Goal: Transaction & Acquisition: Download file/media

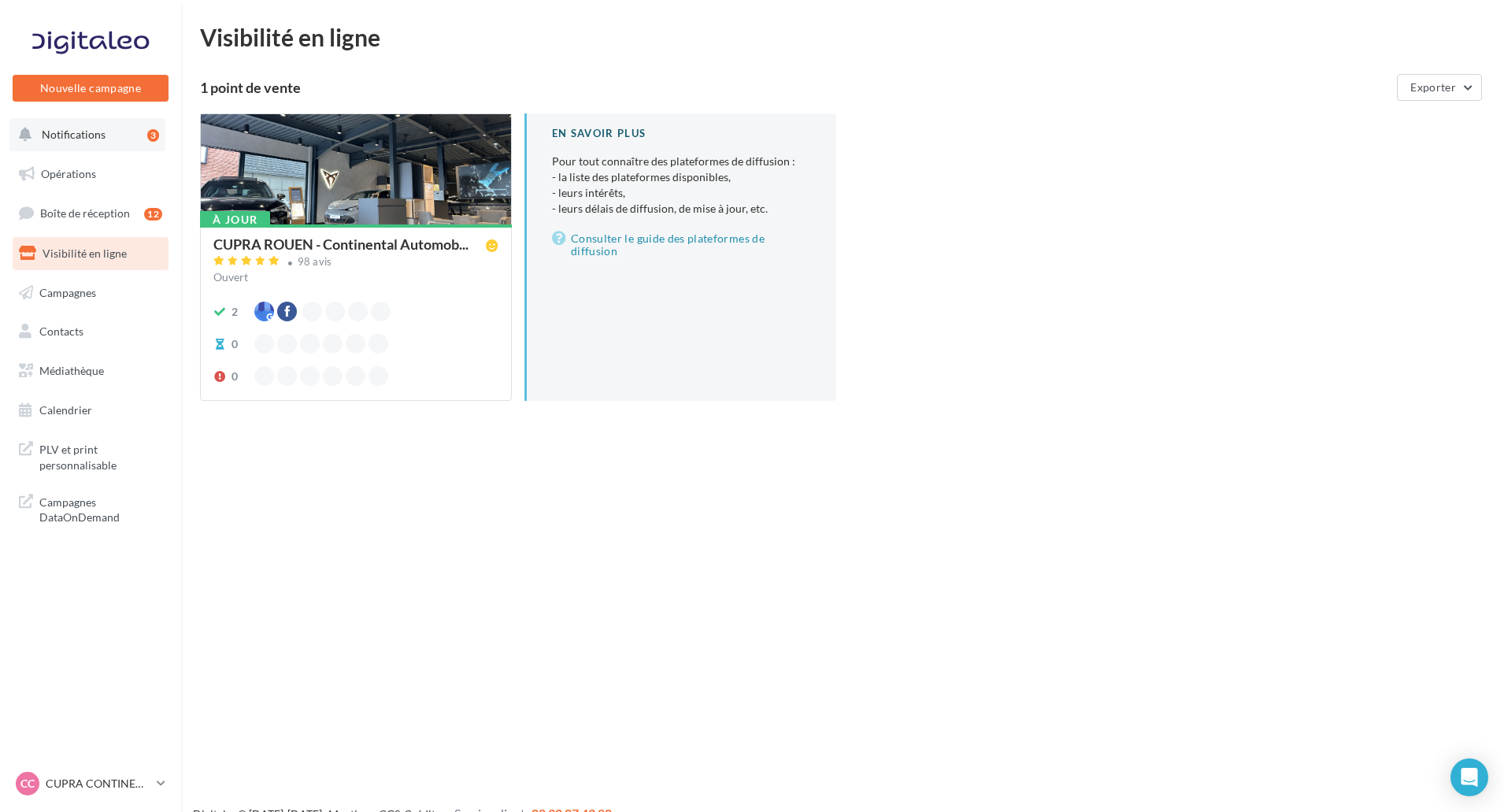
click at [132, 144] on button "Notifications 3" at bounding box center [87, 135] width 156 height 33
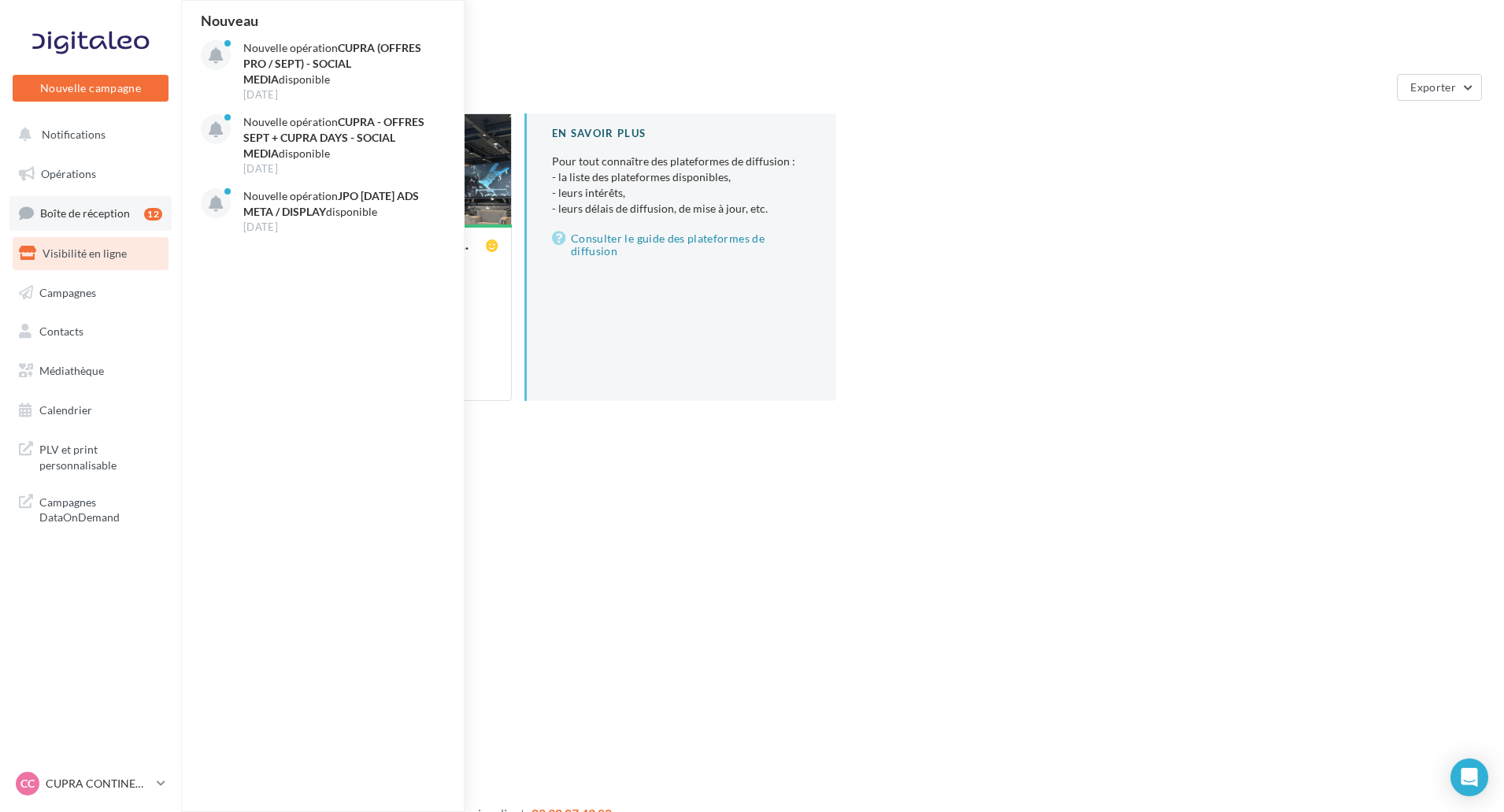
click at [114, 216] on span "Boîte de réception" at bounding box center [84, 212] width 90 height 13
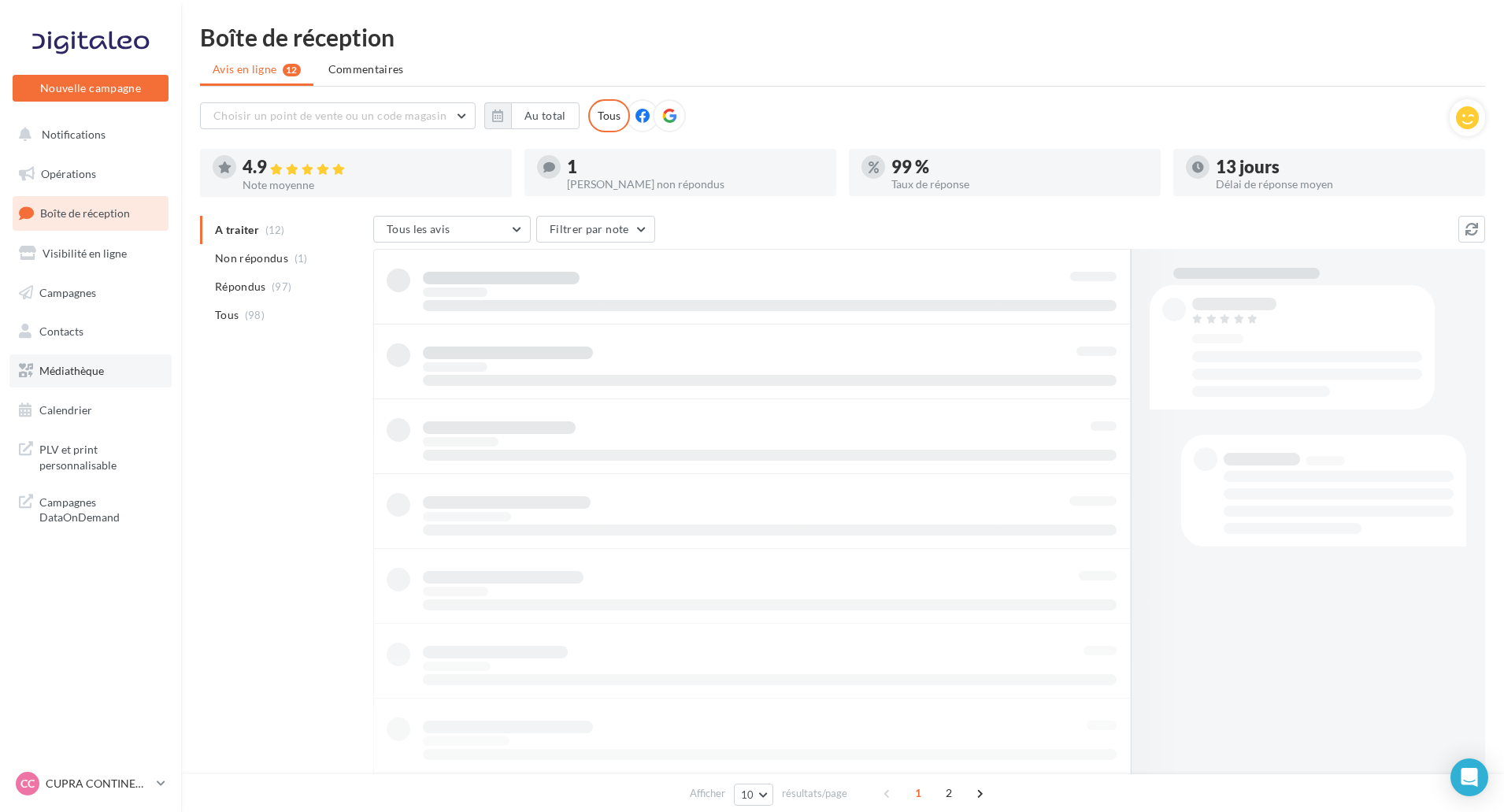
click at [94, 369] on span "Médiathèque" at bounding box center [71, 369] width 64 height 13
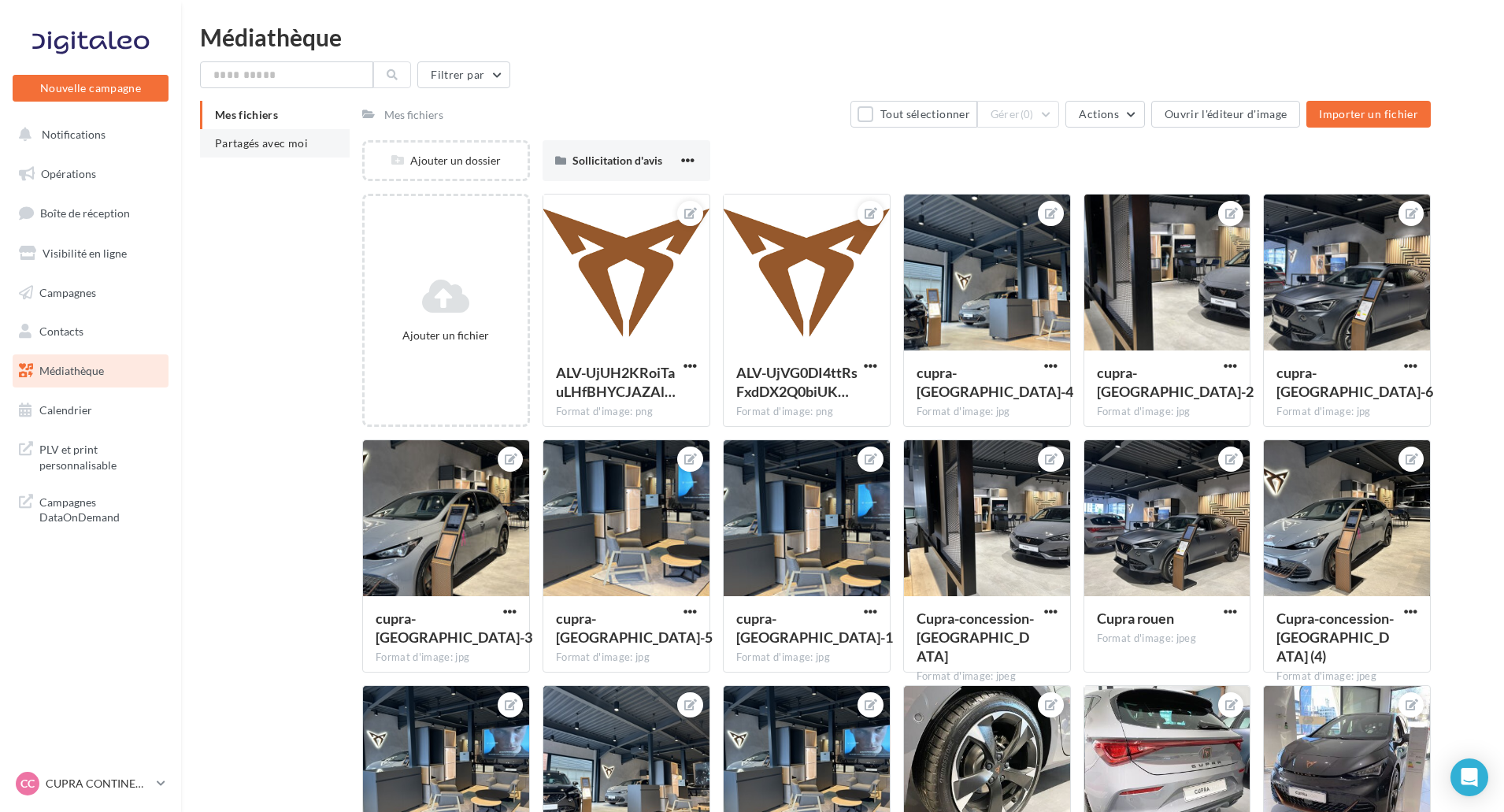
click at [246, 154] on li "Partagés avec moi" at bounding box center [275, 143] width 150 height 29
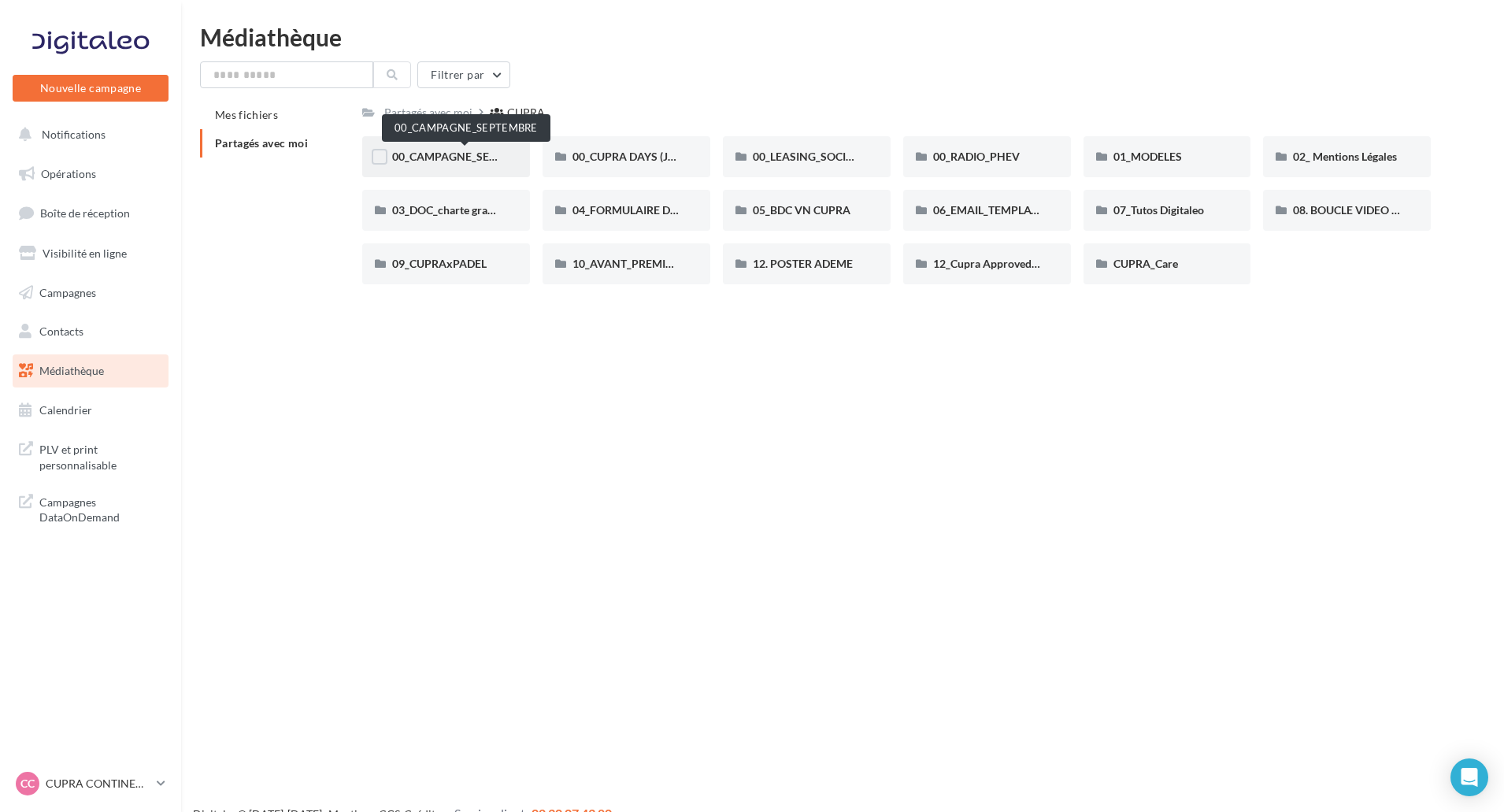
click at [475, 154] on span "00_CAMPAGNE_SEPTEMBRE" at bounding box center [465, 156] width 147 height 13
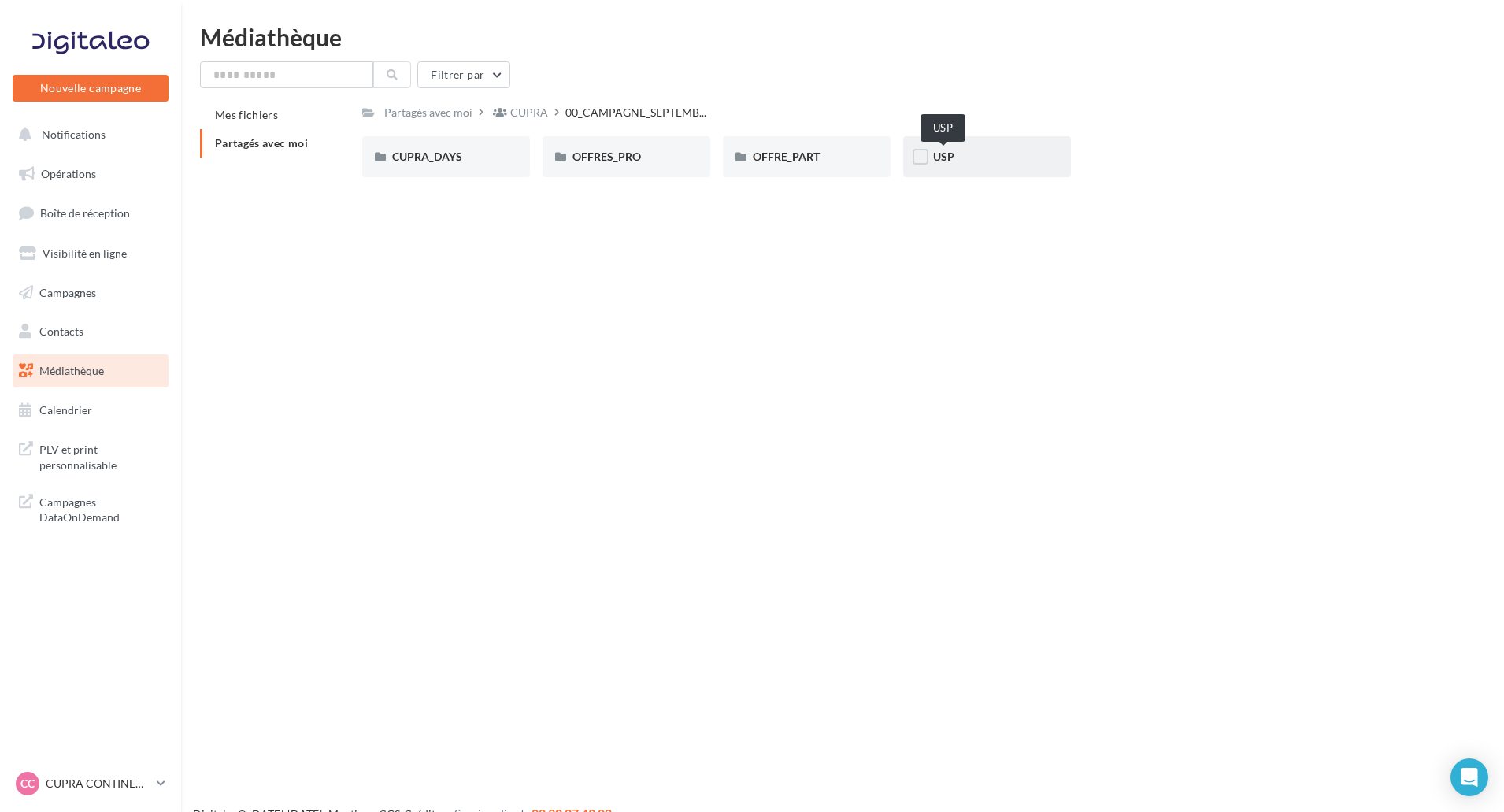
click at [943, 151] on span "USP" at bounding box center [943, 156] width 21 height 13
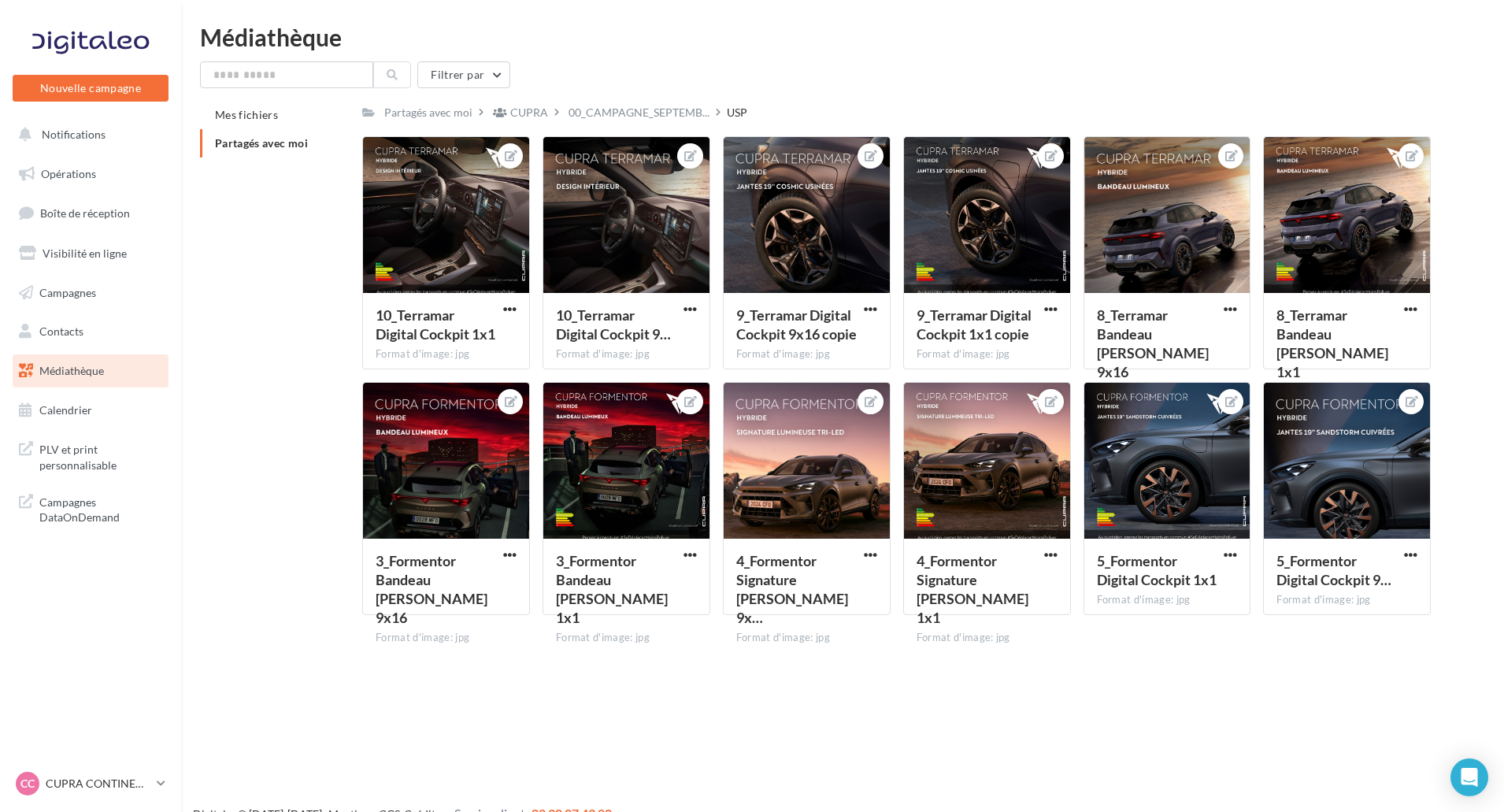
click at [851, 706] on div "Nouvelle campagne Nouvelle campagne Notifications Opérations Boîte de réception…" at bounding box center [752, 431] width 1504 height 812
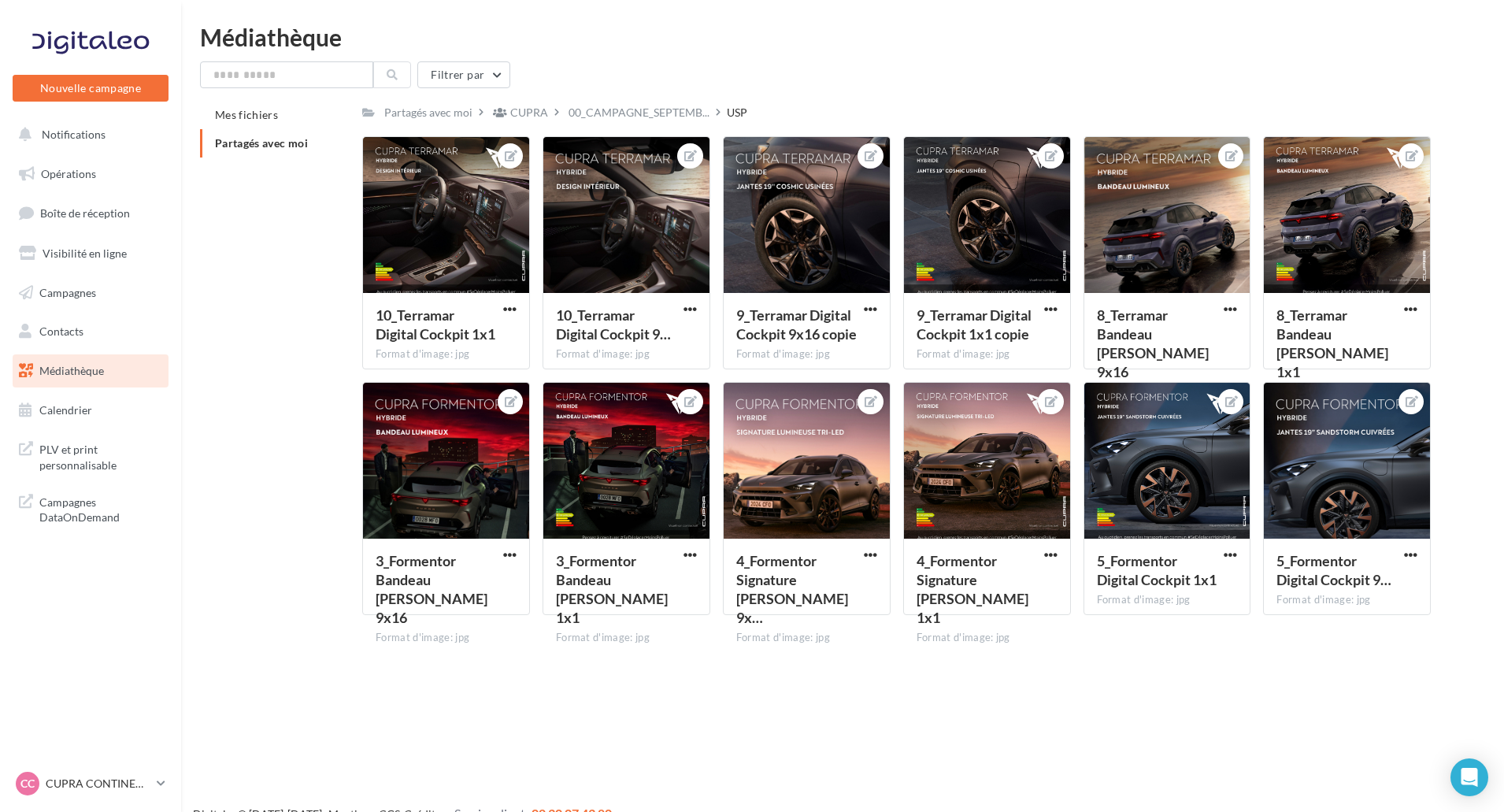
click at [851, 706] on div "Nouvelle campagne Nouvelle campagne Notifications Opérations Boîte de réception…" at bounding box center [752, 431] width 1504 height 812
click at [695, 307] on span "button" at bounding box center [689, 309] width 13 height 13
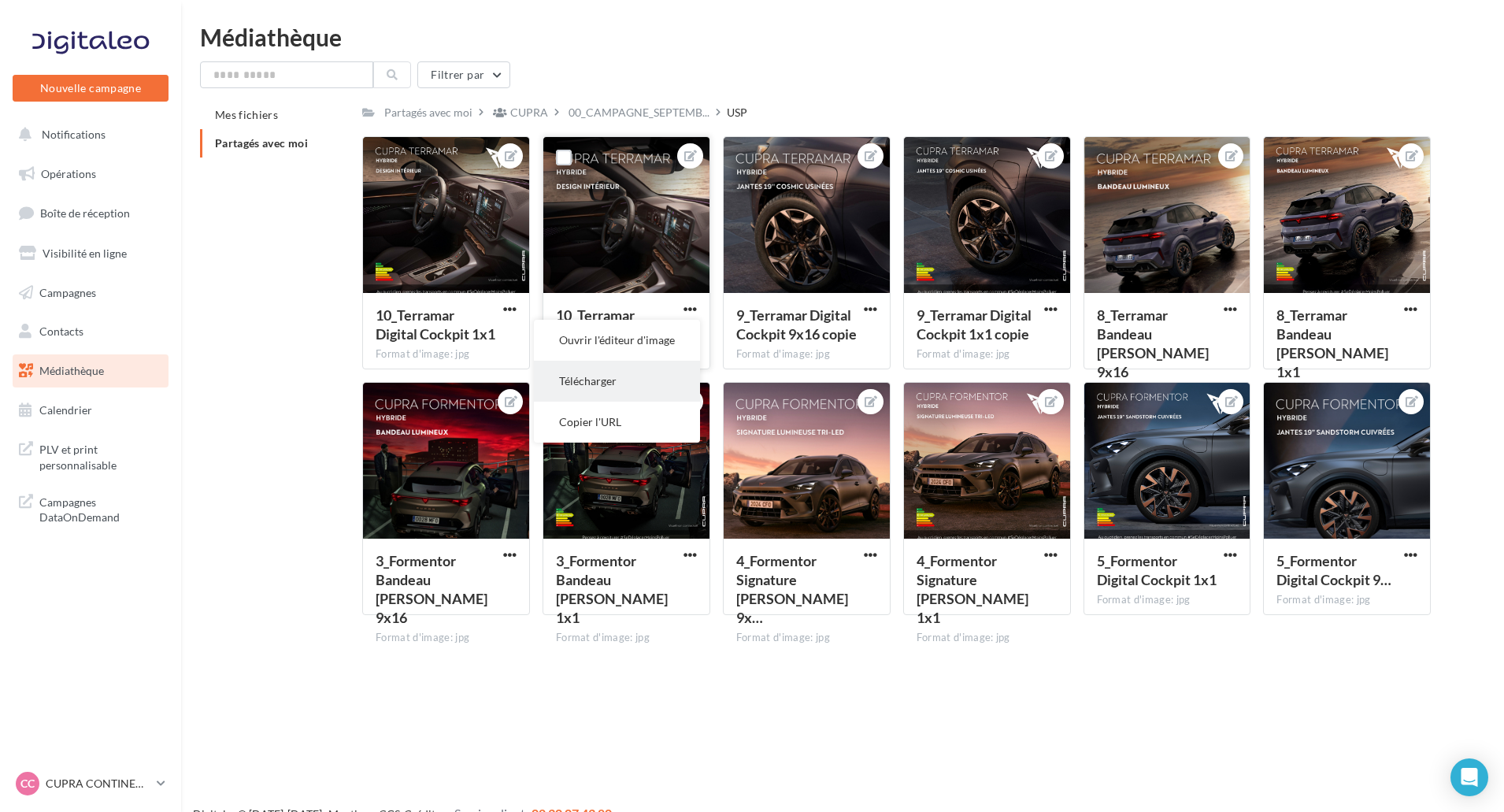
click at [648, 379] on button "Télécharger" at bounding box center [616, 381] width 166 height 41
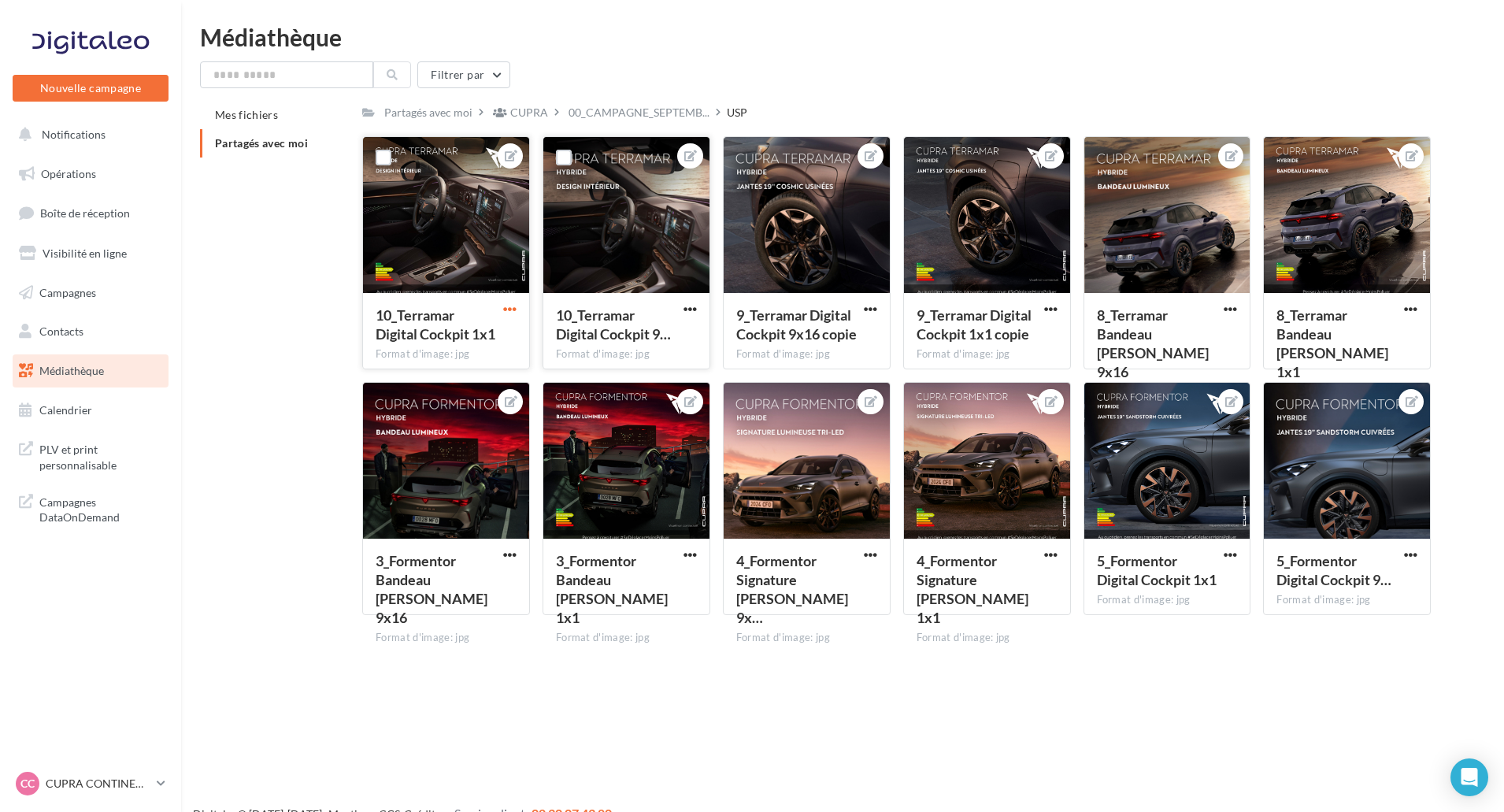
click at [510, 312] on span "button" at bounding box center [509, 309] width 13 height 13
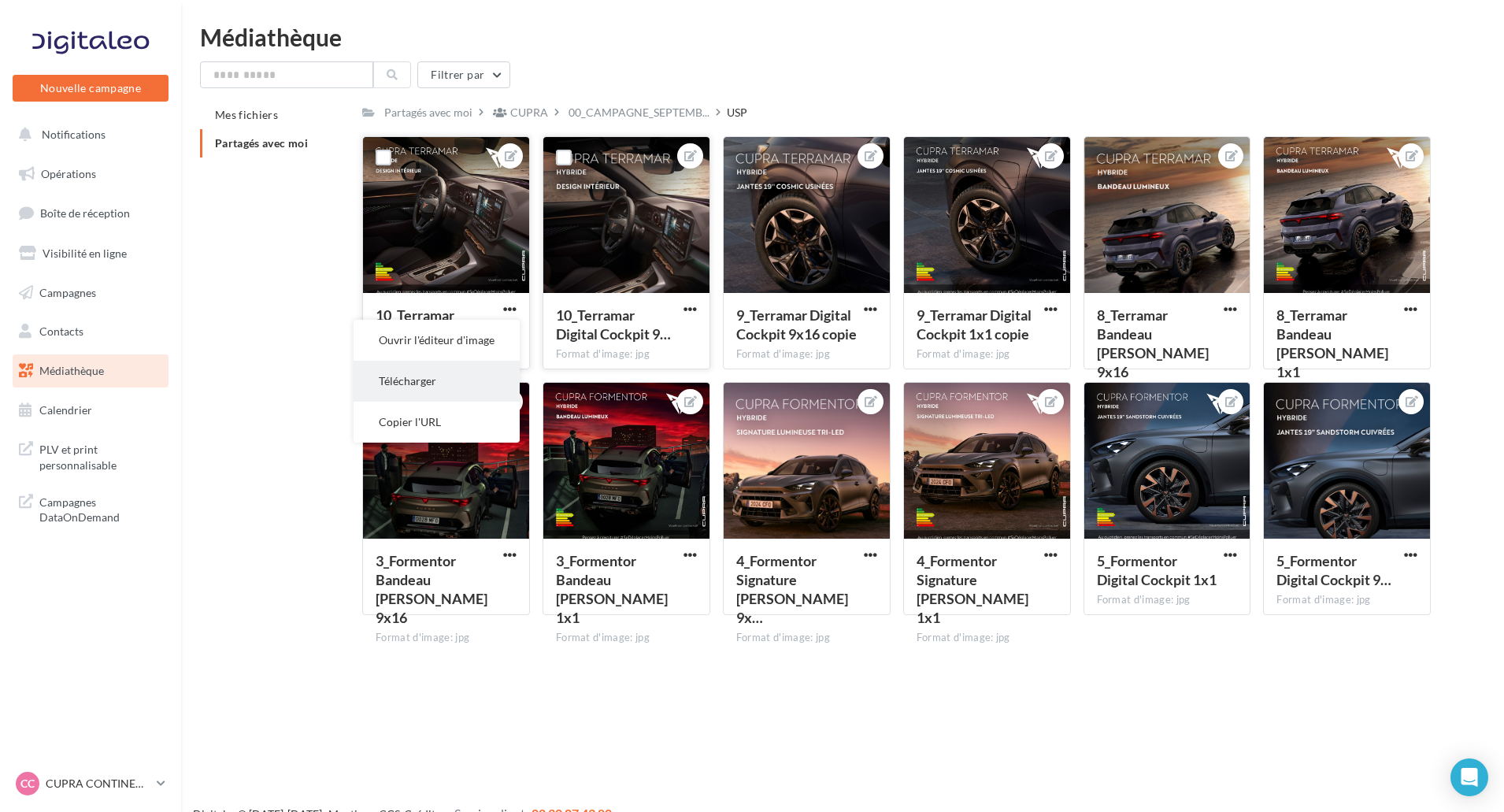
drag, startPoint x: 494, startPoint y: 346, endPoint x: 494, endPoint y: 388, distance: 42.0
click at [494, 388] on ul "Ouvrir l'éditeur d'image Télécharger Copier l'URL" at bounding box center [436, 381] width 166 height 123
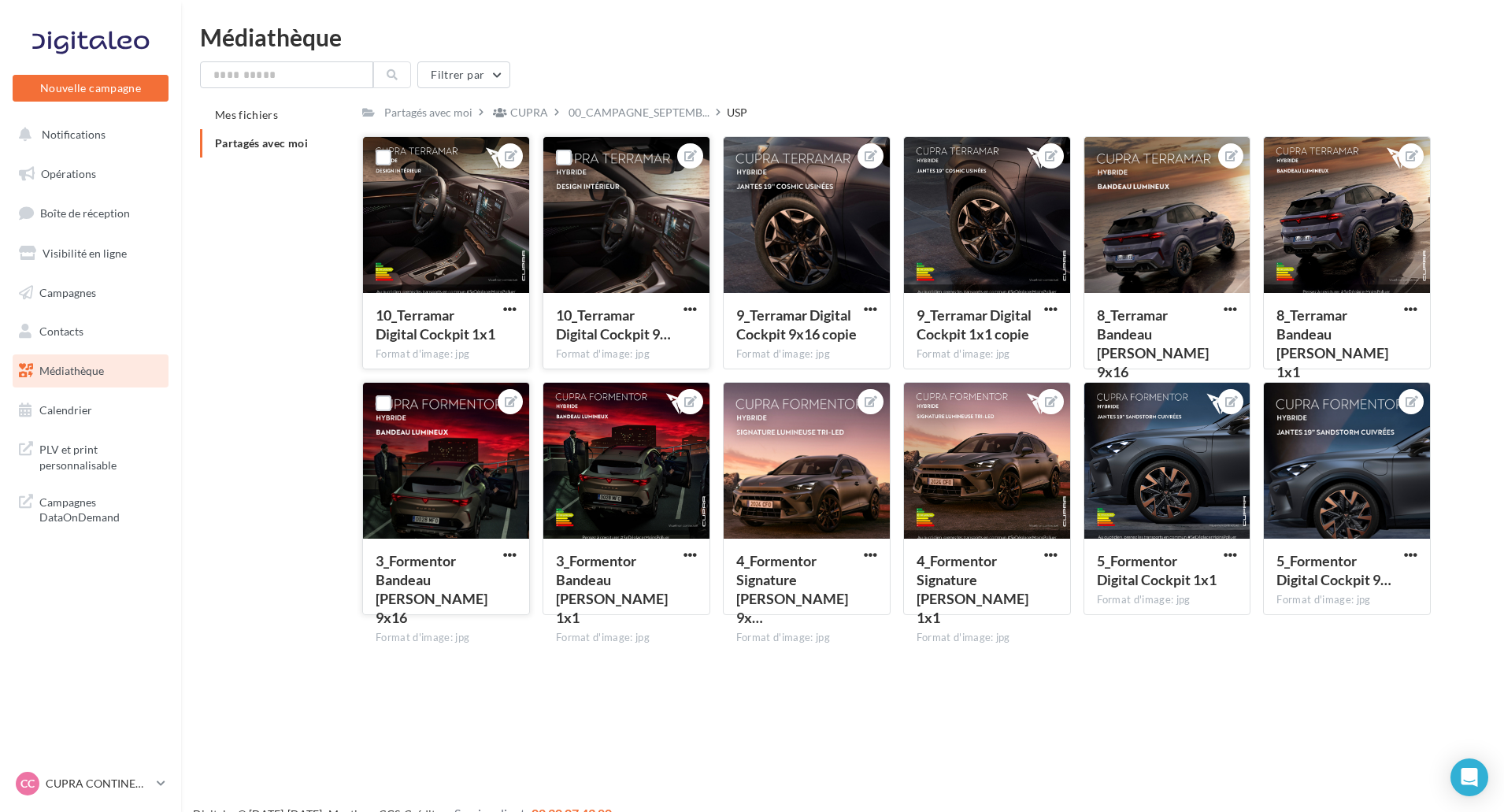
click at [493, 388] on div at bounding box center [509, 401] width 37 height 37
click at [516, 309] on span "button" at bounding box center [509, 309] width 13 height 13
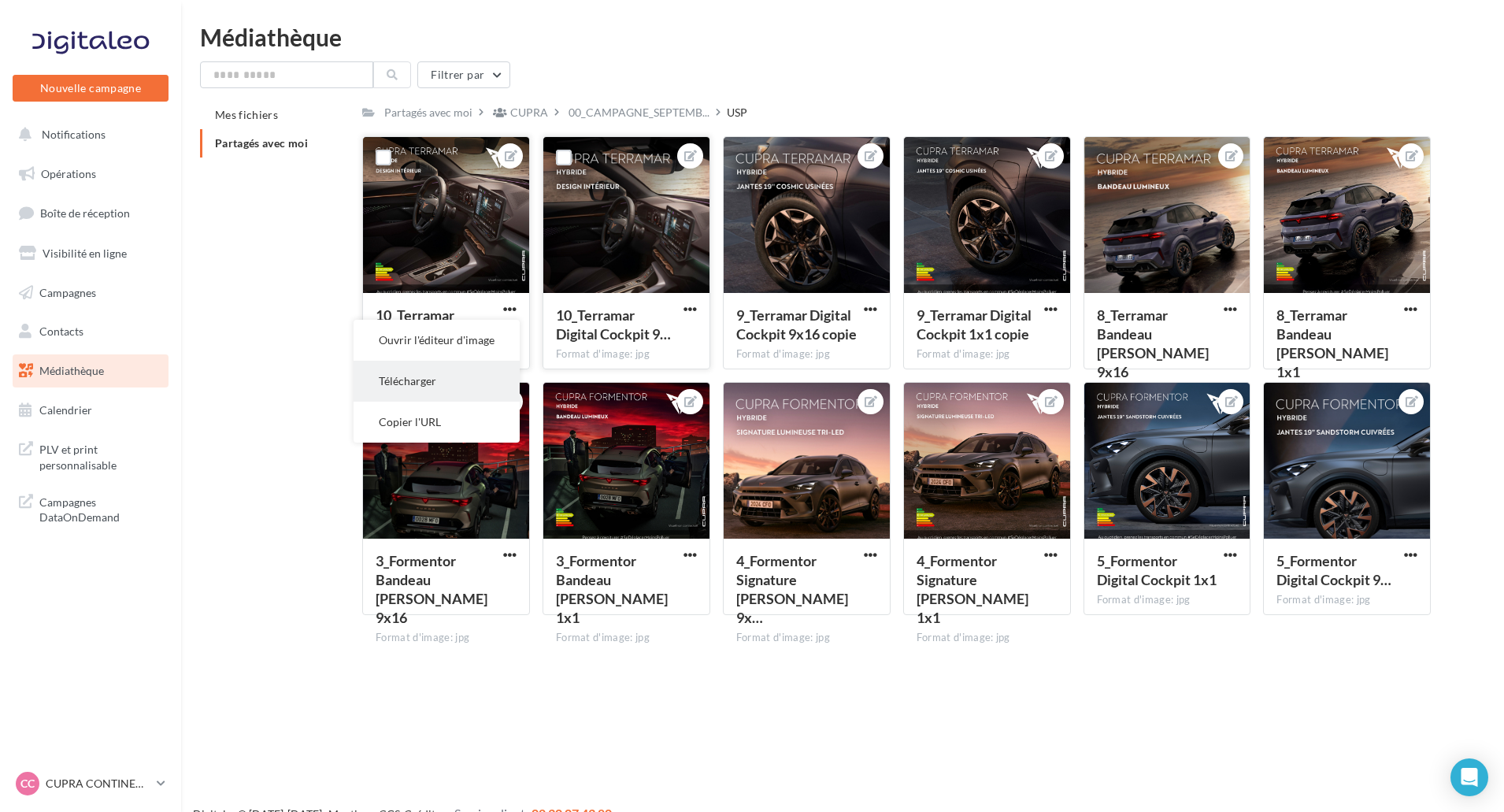
click at [467, 369] on button "Télécharger" at bounding box center [436, 381] width 166 height 41
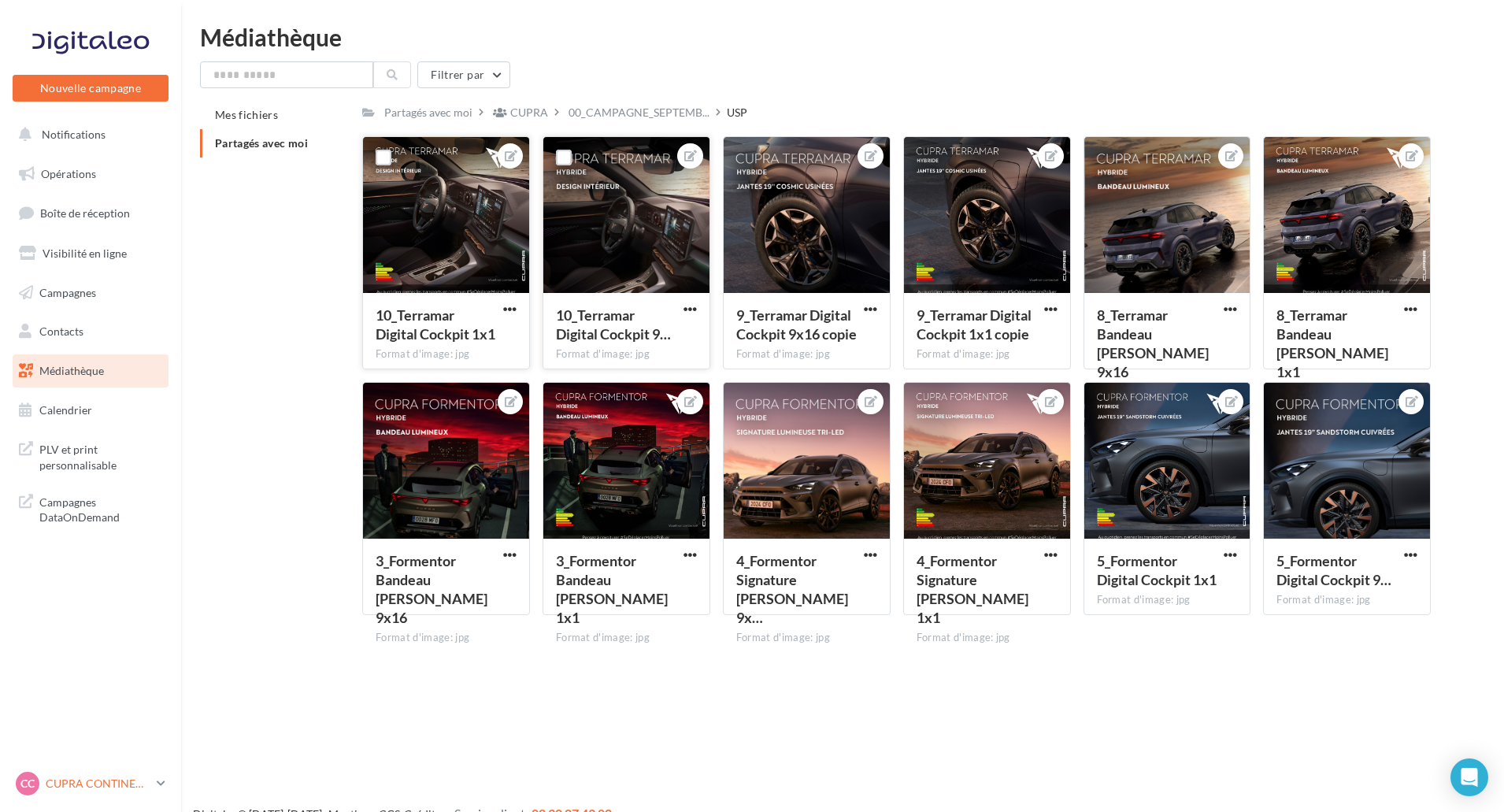
click at [103, 778] on p "CUPRA CONTINENTAL" at bounding box center [98, 783] width 104 height 16
